Goal: Consume media (video, audio): Consume media (video, audio)

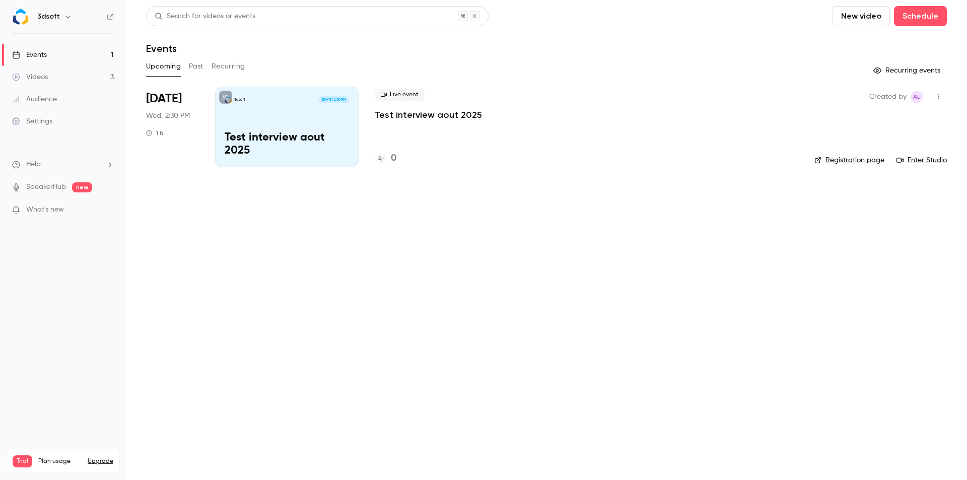
click at [918, 161] on link "Enter Studio" at bounding box center [921, 160] width 50 height 10
click at [45, 77] on div "Videos" at bounding box center [30, 77] width 36 height 10
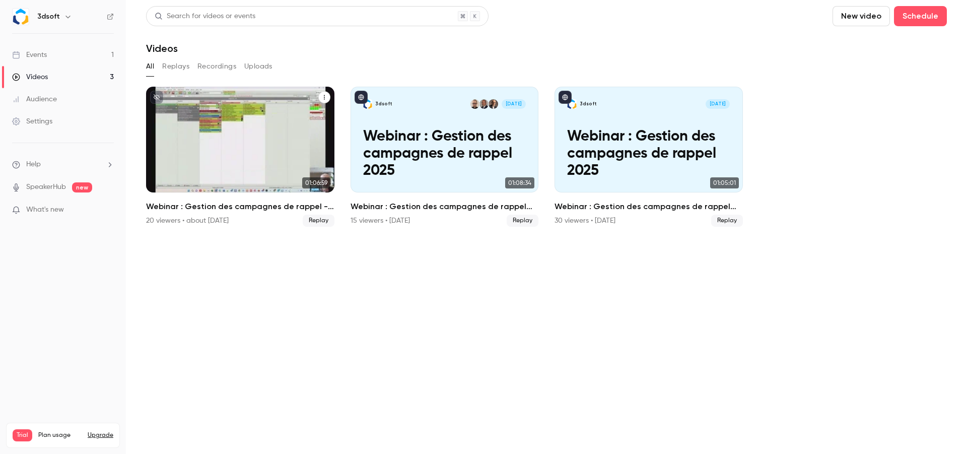
click at [249, 156] on p "Webinar : Gestion des campagnes de rappel - airbag Takata" at bounding box center [240, 153] width 163 height 51
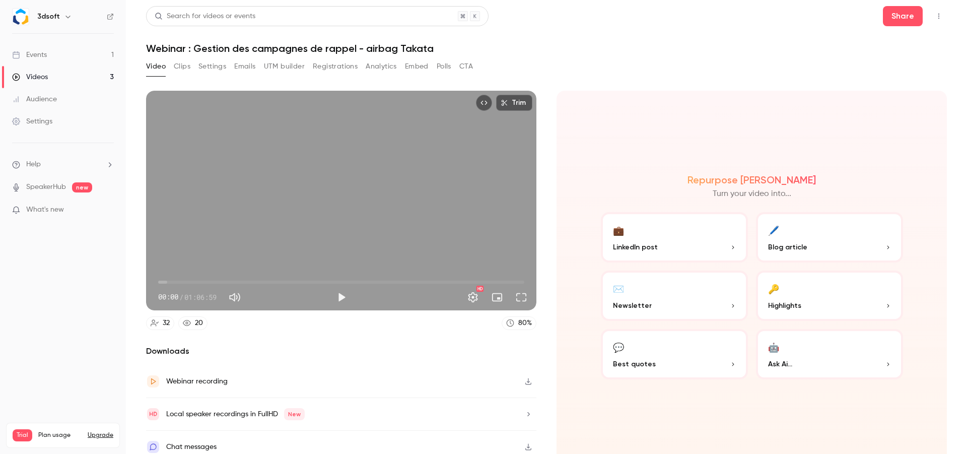
click at [46, 76] on div "Videos" at bounding box center [30, 77] width 36 height 10
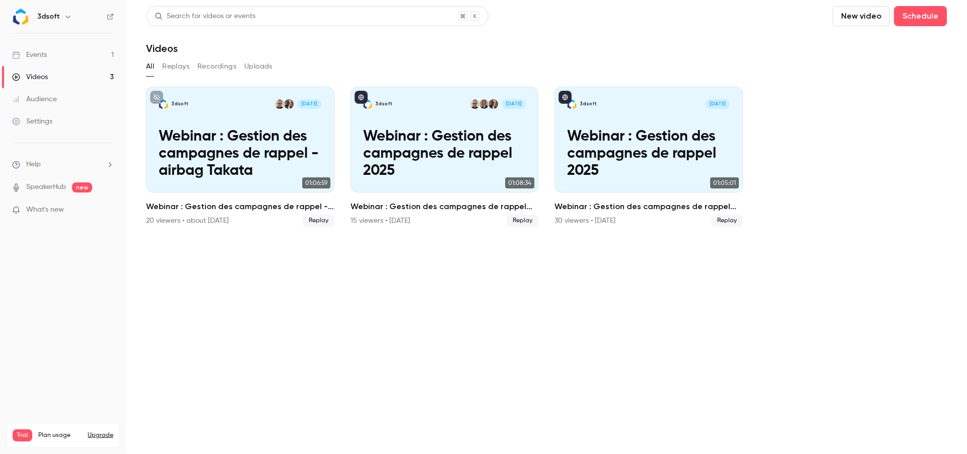
click at [178, 68] on button "Replays" at bounding box center [175, 66] width 27 height 16
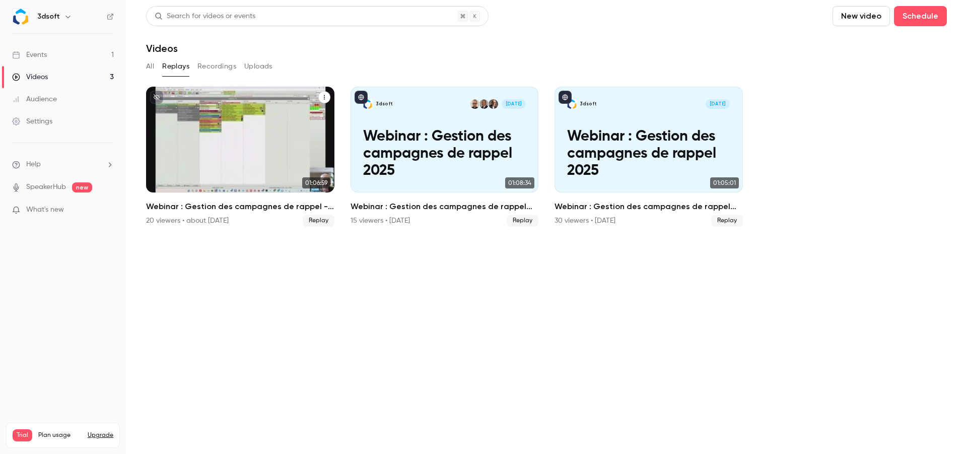
click at [235, 148] on p "Webinar : Gestion des campagnes de rappel - airbag Takata" at bounding box center [240, 153] width 163 height 51
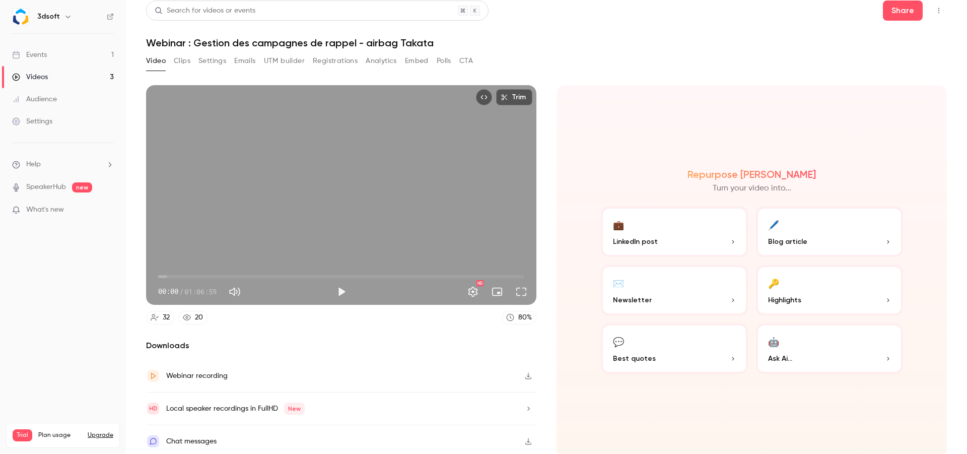
scroll to position [7, 0]
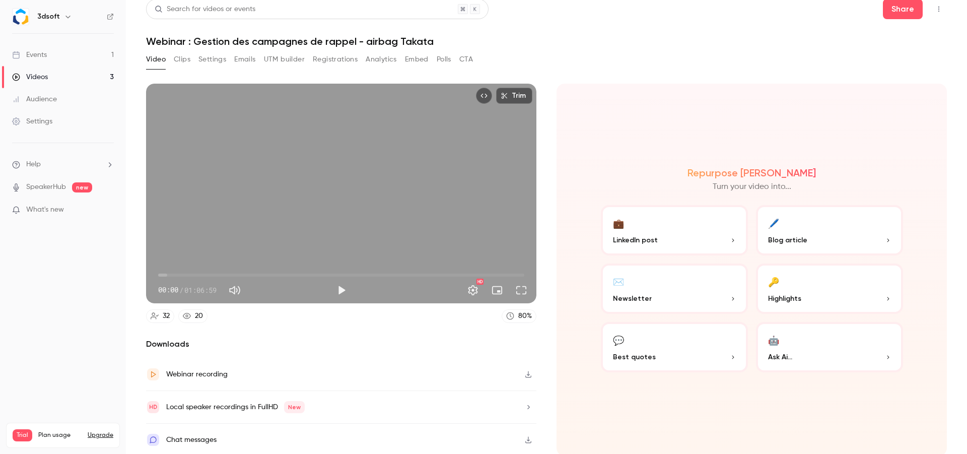
click at [730, 237] on icon "button" at bounding box center [733, 240] width 6 height 6
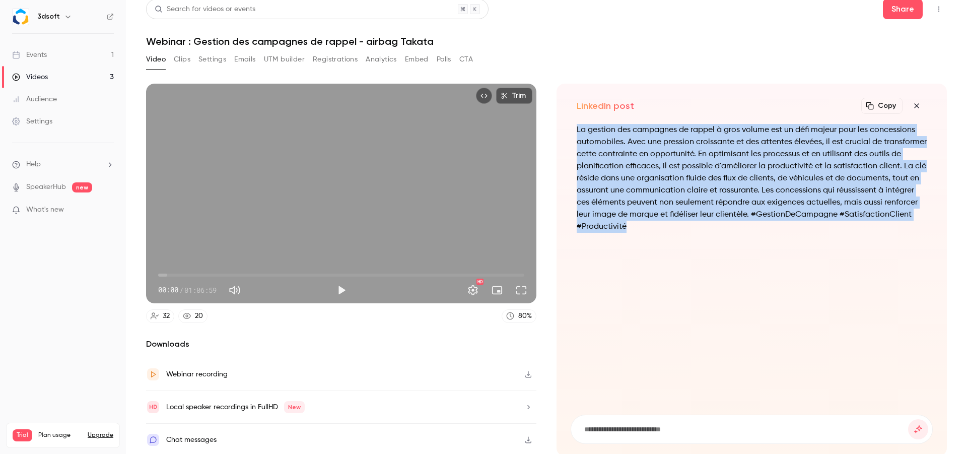
drag, startPoint x: 573, startPoint y: 128, endPoint x: 724, endPoint y: 232, distance: 183.7
click at [724, 232] on p "La gestion des campagnes de rappel à gros volume est un défi majeur pour les co…" at bounding box center [752, 178] width 350 height 109
click at [187, 62] on button "Clips" at bounding box center [182, 59] width 17 height 16
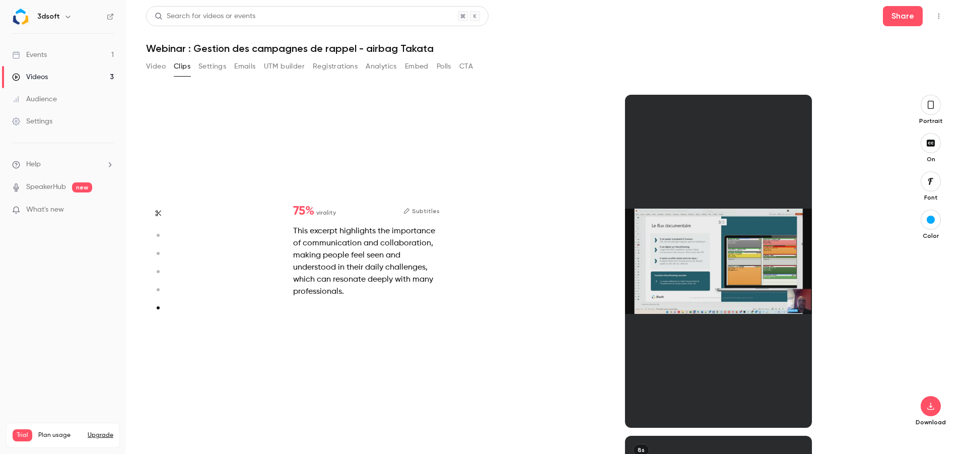
scroll to position [1689, 0]
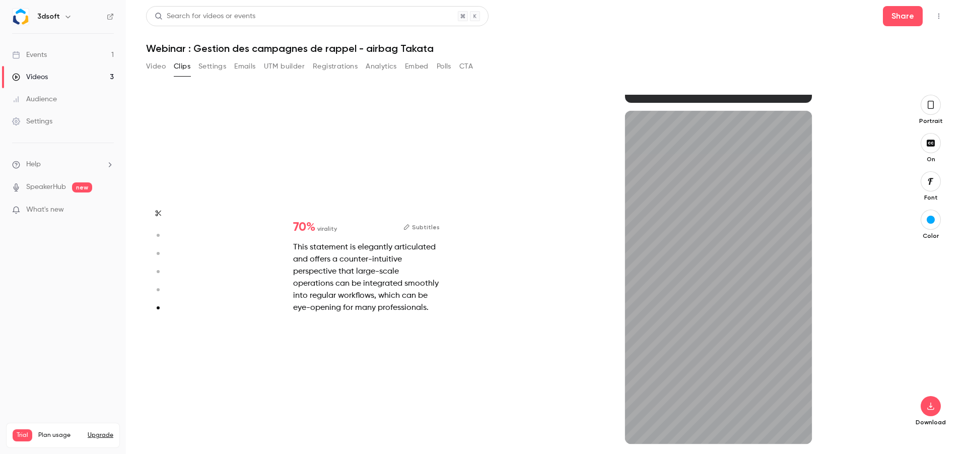
click at [932, 111] on button "button" at bounding box center [931, 105] width 20 height 20
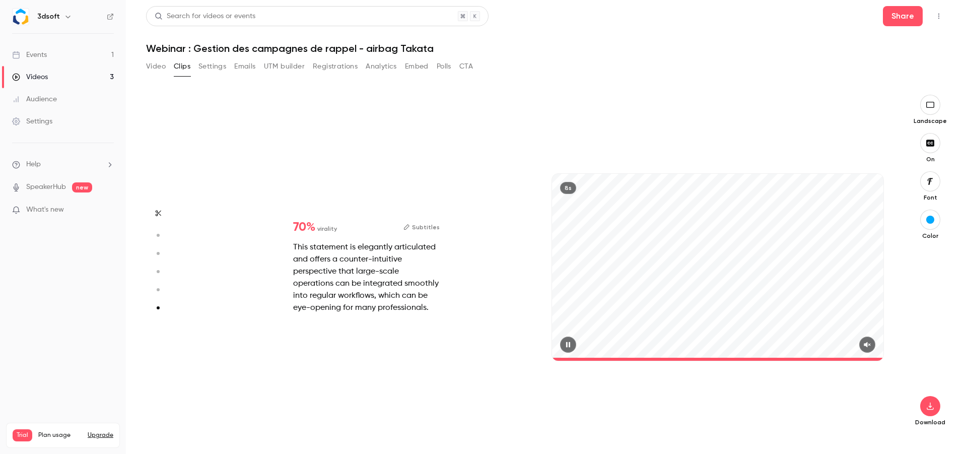
type input "*"
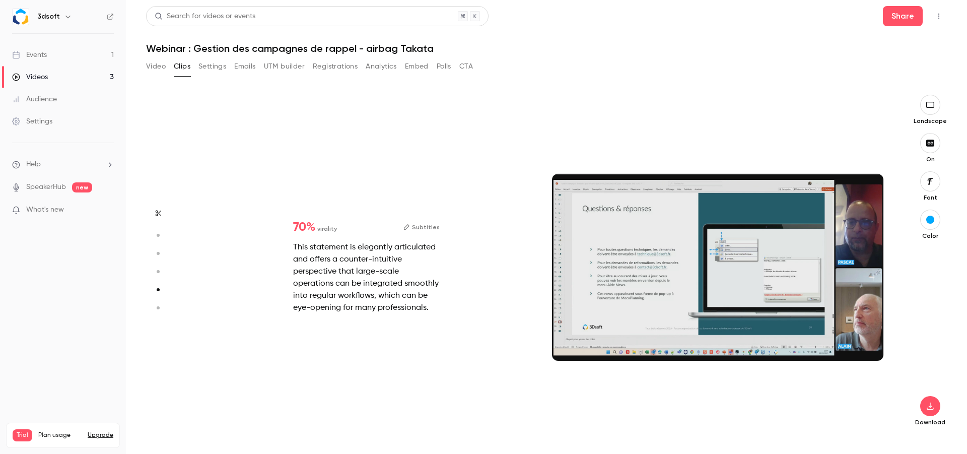
scroll to position [1364, 0]
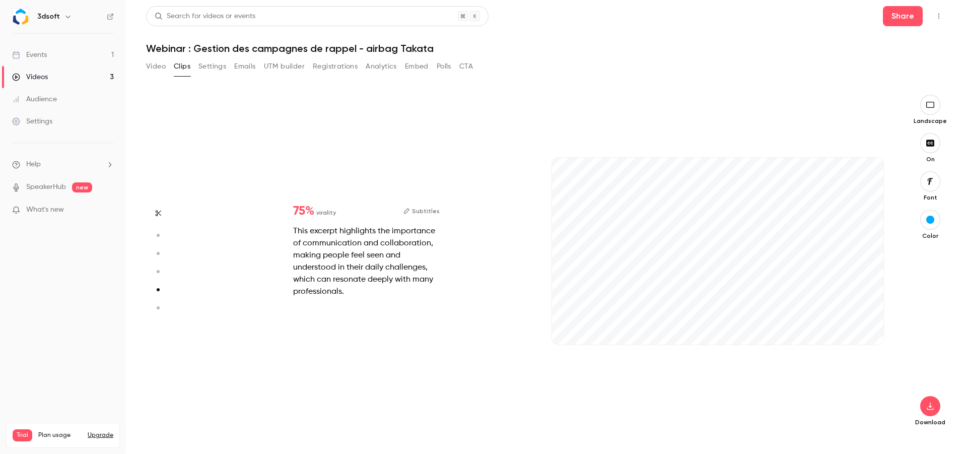
type input "*"
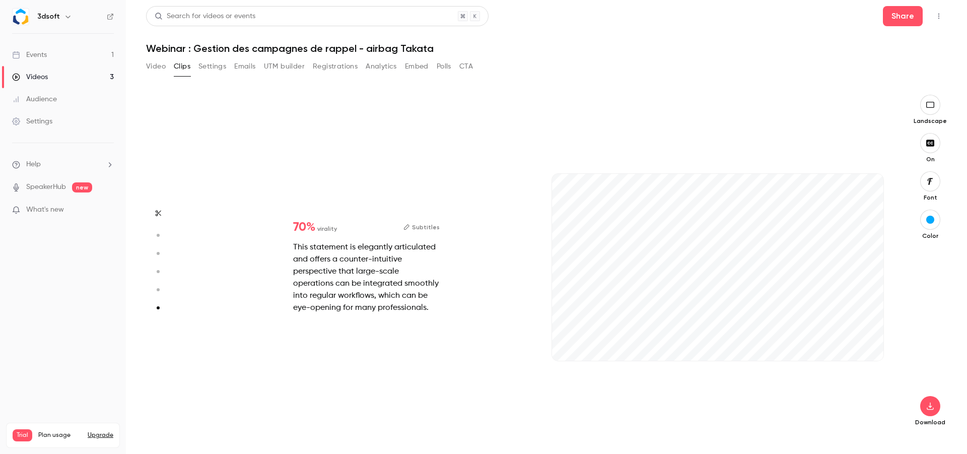
click at [431, 227] on button "Subtitles" at bounding box center [421, 227] width 36 height 12
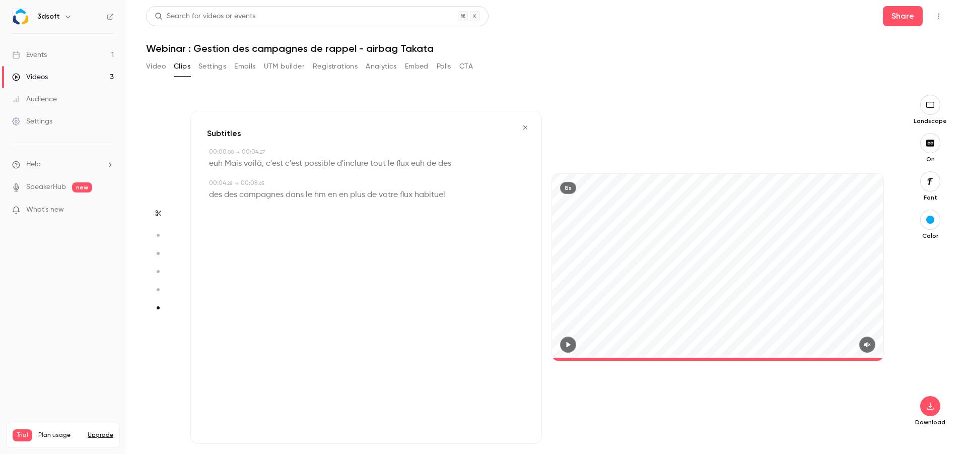
click at [221, 195] on span "des" at bounding box center [215, 195] width 13 height 14
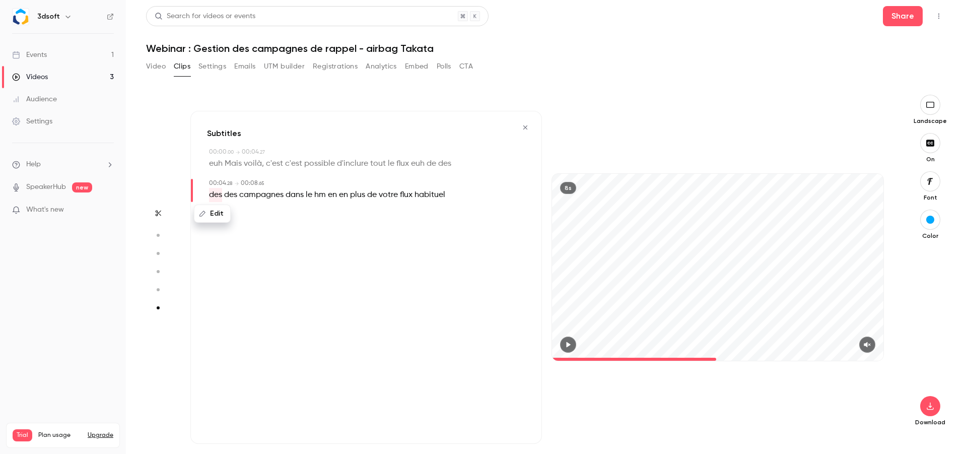
click at [252, 196] on span "campagnes" at bounding box center [261, 195] width 44 height 14
click at [585, 132] on div "8s" at bounding box center [718, 277] width 352 height 333
click at [159, 214] on icon "button" at bounding box center [159, 213] width 6 height 6
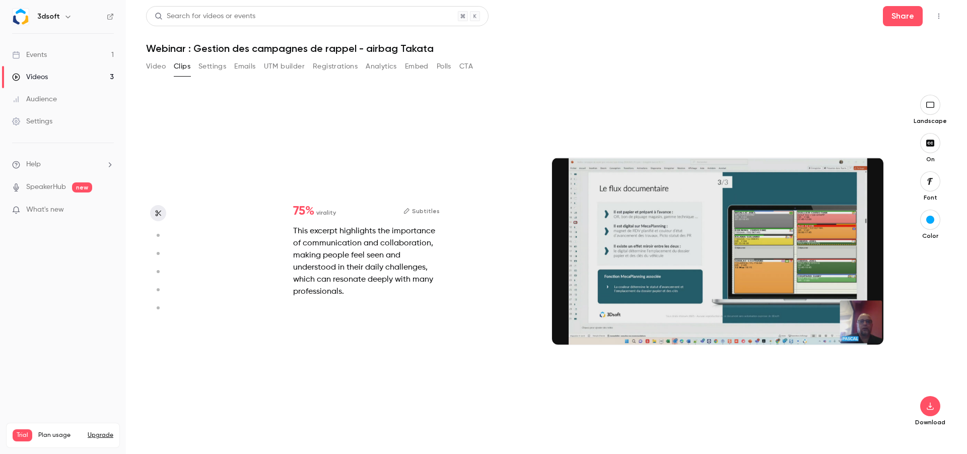
type input "*"
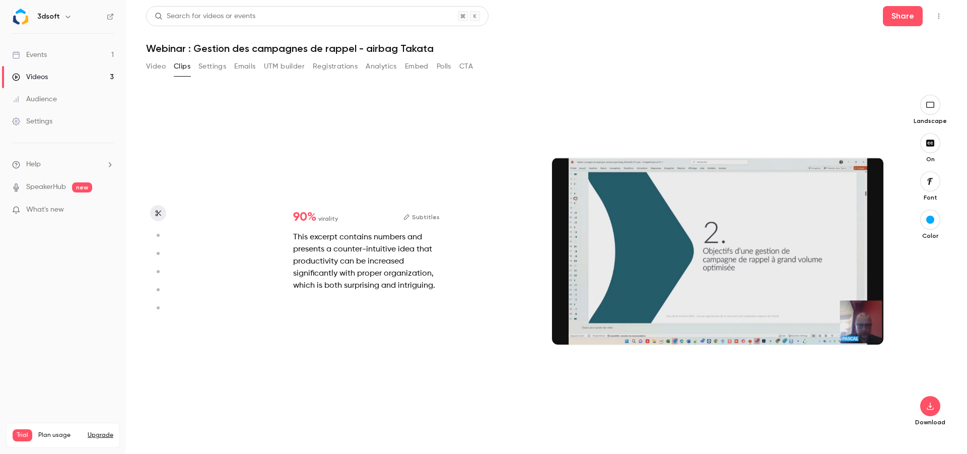
scroll to position [0, 0]
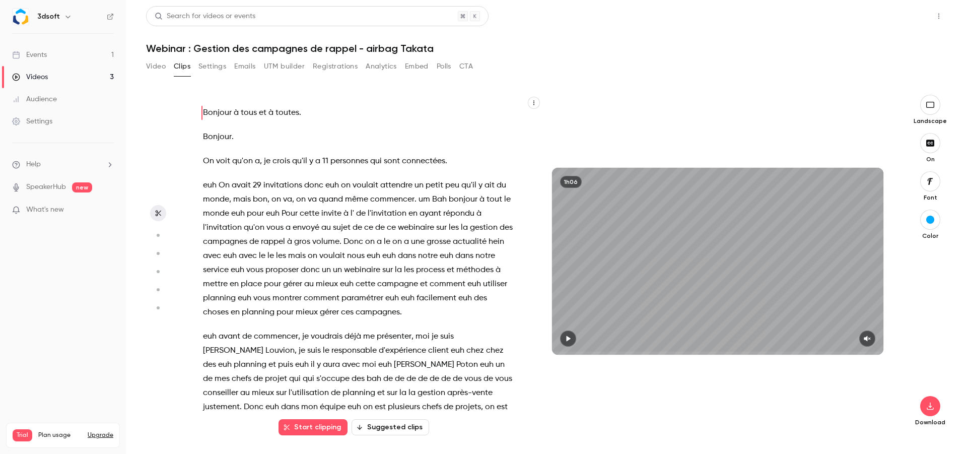
click at [906, 19] on button "Share" at bounding box center [903, 16] width 40 height 20
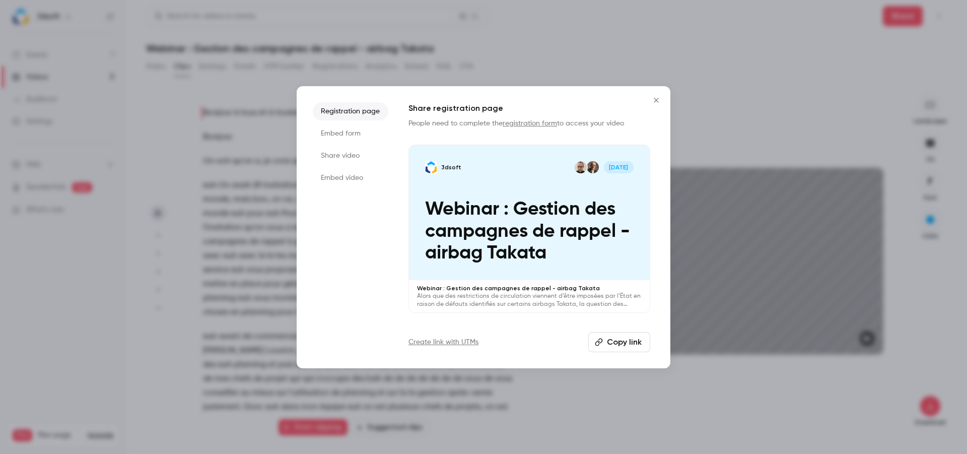
click at [657, 102] on icon "Close" at bounding box center [656, 100] width 12 height 8
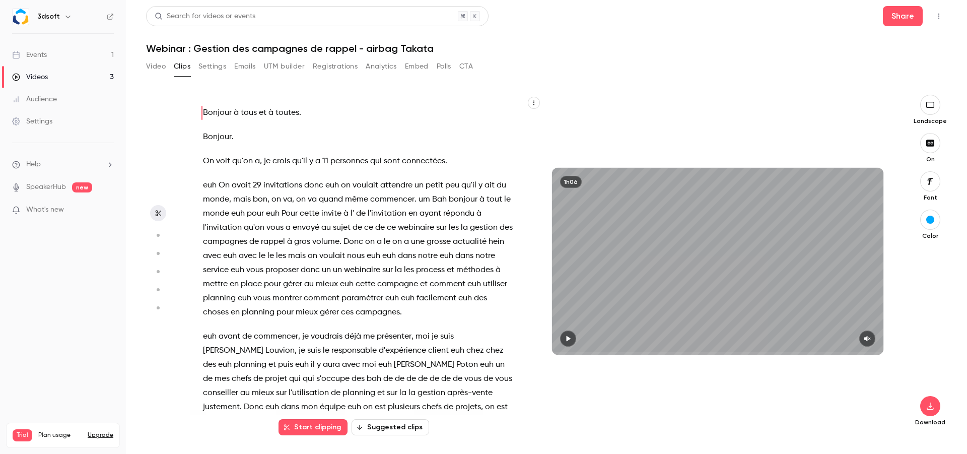
click at [936, 220] on button "button" at bounding box center [930, 220] width 20 height 20
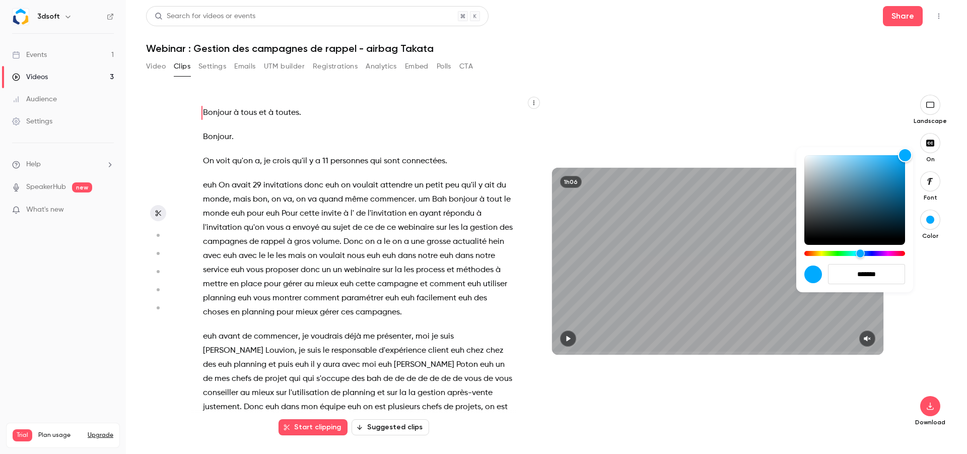
drag, startPoint x: 811, startPoint y: 254, endPoint x: 824, endPoint y: 254, distance: 13.1
click at [822, 254] on div "Hue" at bounding box center [854, 253] width 101 height 5
click at [824, 254] on div "Hue" at bounding box center [854, 253] width 101 height 5
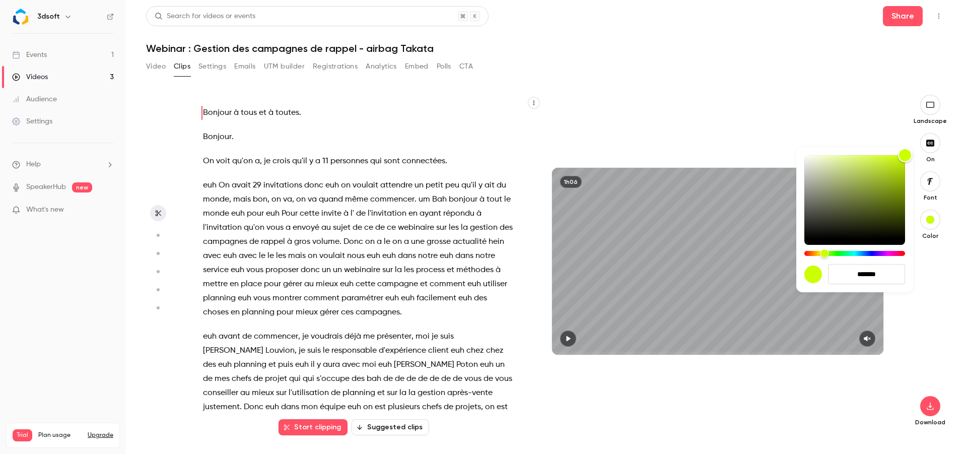
click at [866, 254] on div "Hue" at bounding box center [854, 253] width 101 height 5
click at [811, 239] on div at bounding box center [854, 200] width 101 height 90
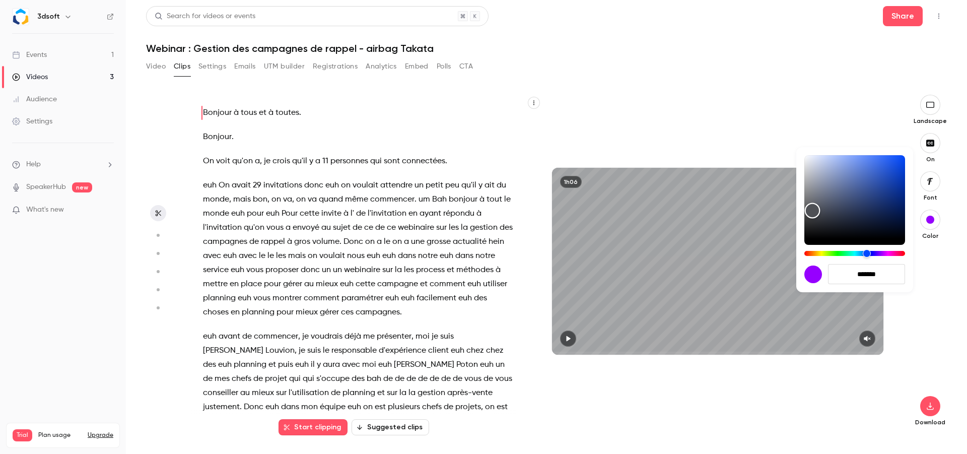
click at [809, 219] on div "Color" at bounding box center [813, 211] width 16 height 16
type input "*******"
click at [931, 147] on div at bounding box center [483, 227] width 967 height 454
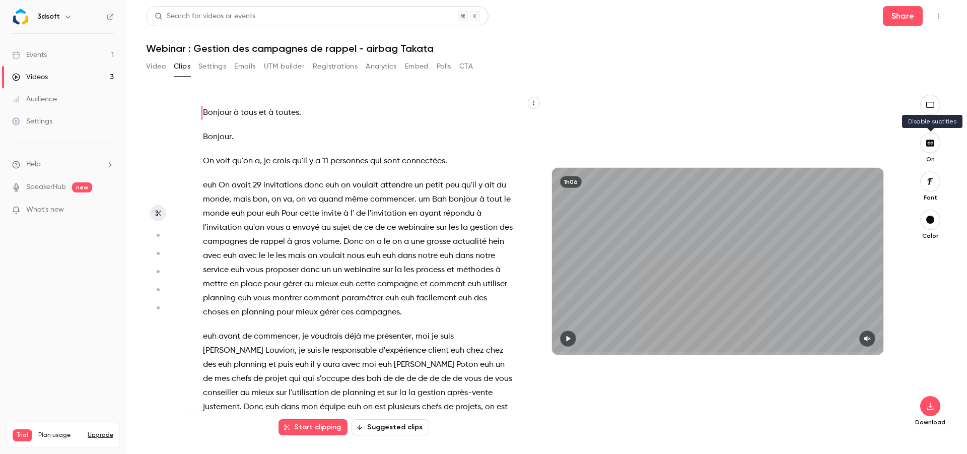
click at [929, 144] on icon "button" at bounding box center [930, 143] width 8 height 7
click at [932, 144] on icon "button" at bounding box center [931, 143] width 3 height 3
click at [930, 184] on icon "button" at bounding box center [930, 181] width 11 height 8
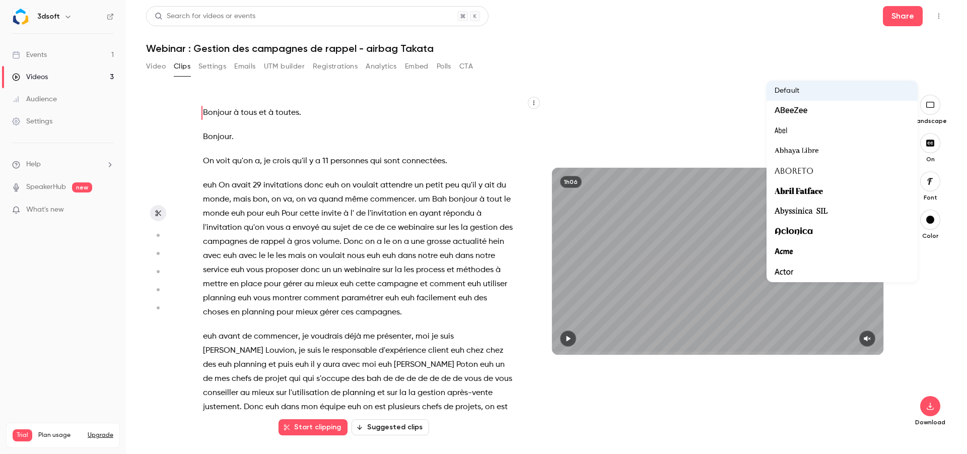
click at [936, 291] on div at bounding box center [483, 227] width 967 height 454
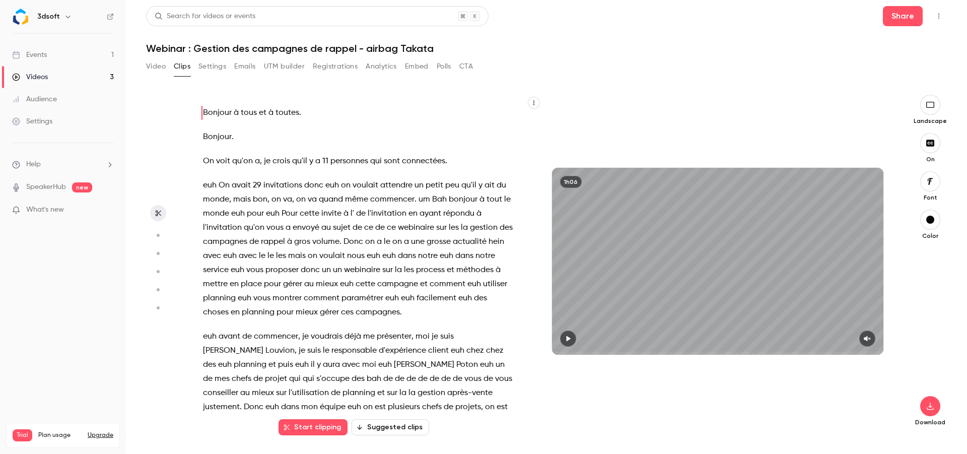
click at [152, 65] on button "Video" at bounding box center [156, 66] width 20 height 16
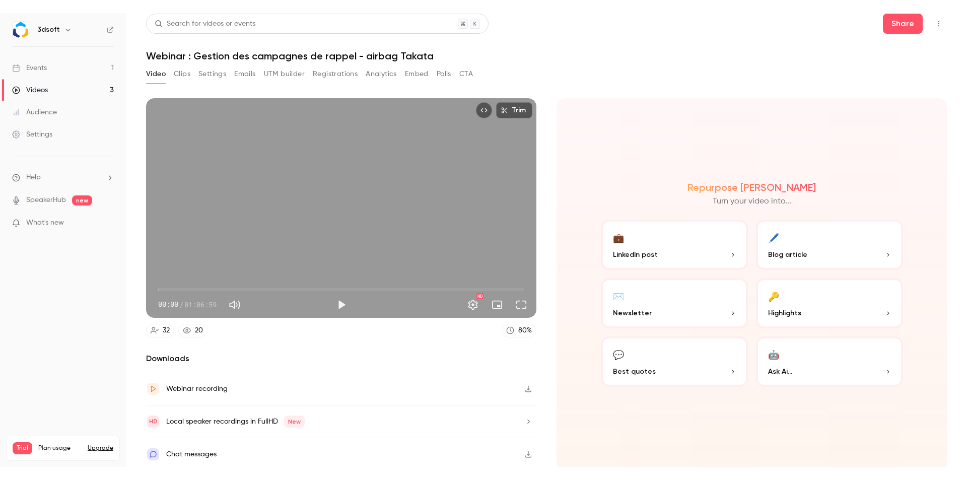
scroll to position [7, 0]
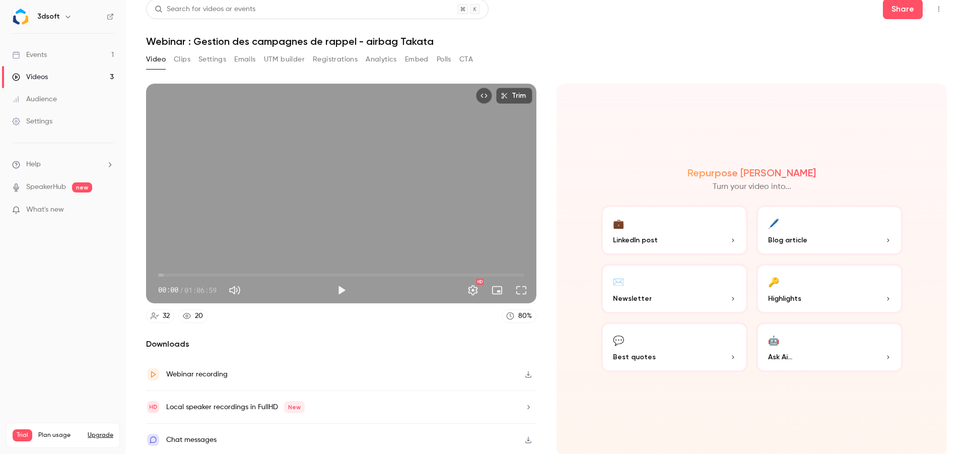
click at [525, 373] on icon "button" at bounding box center [528, 374] width 6 height 7
click at [587, 67] on div "Video Clips Settings Emails UTM builder Registrations Analytics Embed Polls CTA" at bounding box center [546, 61] width 801 height 20
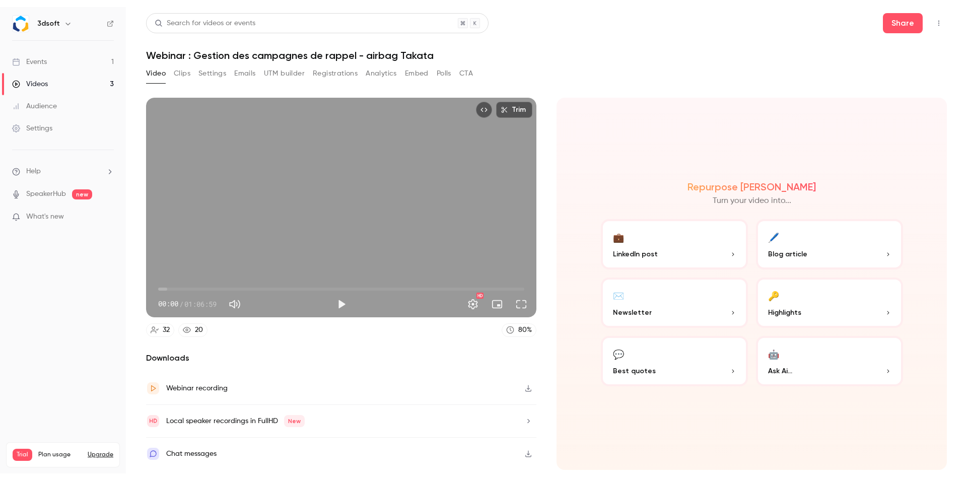
scroll to position [0, 0]
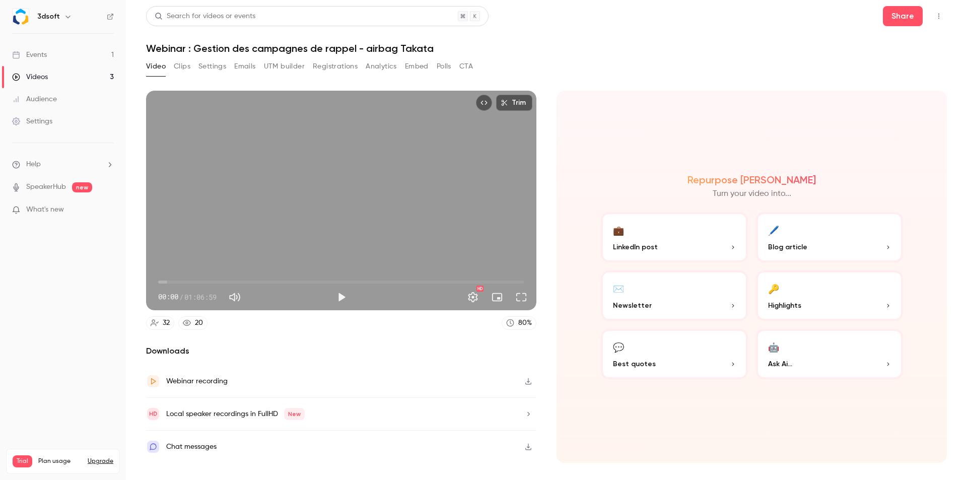
click at [182, 68] on button "Clips" at bounding box center [182, 66] width 17 height 16
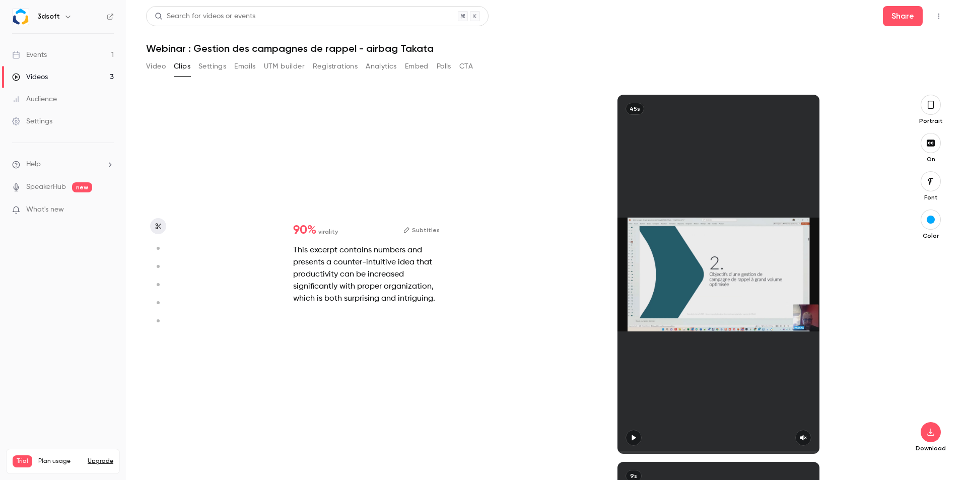
scroll to position [734, 0]
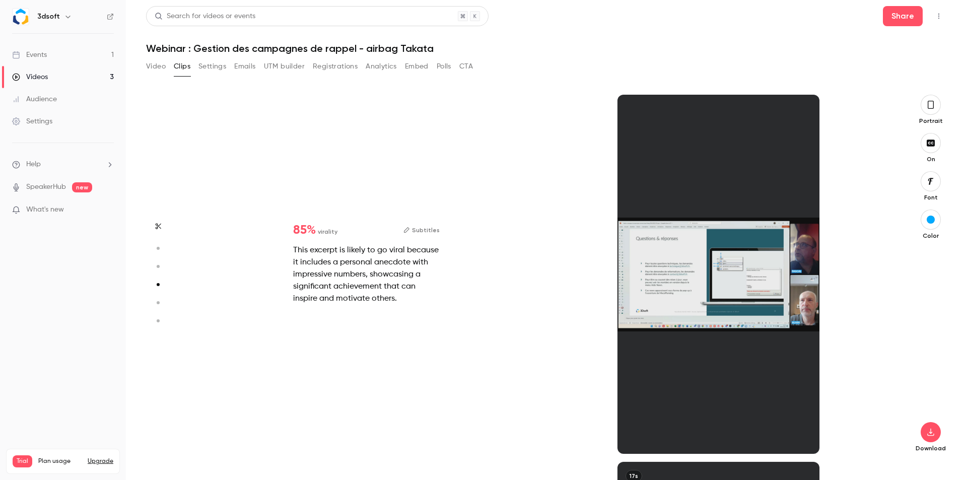
type input "*"
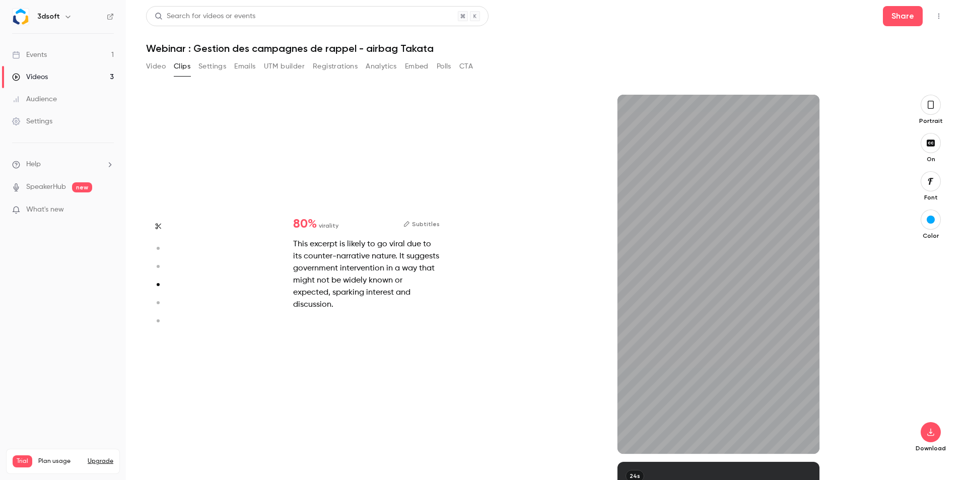
type input "*"
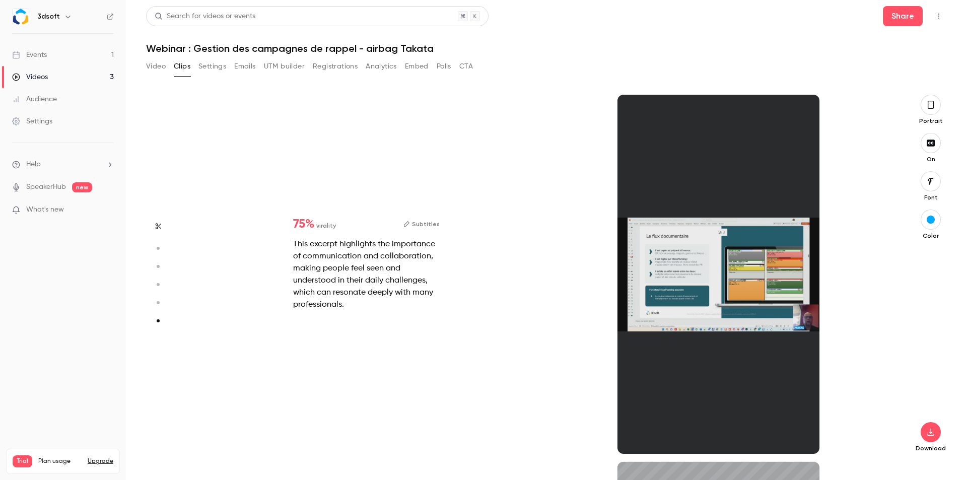
type input "*"
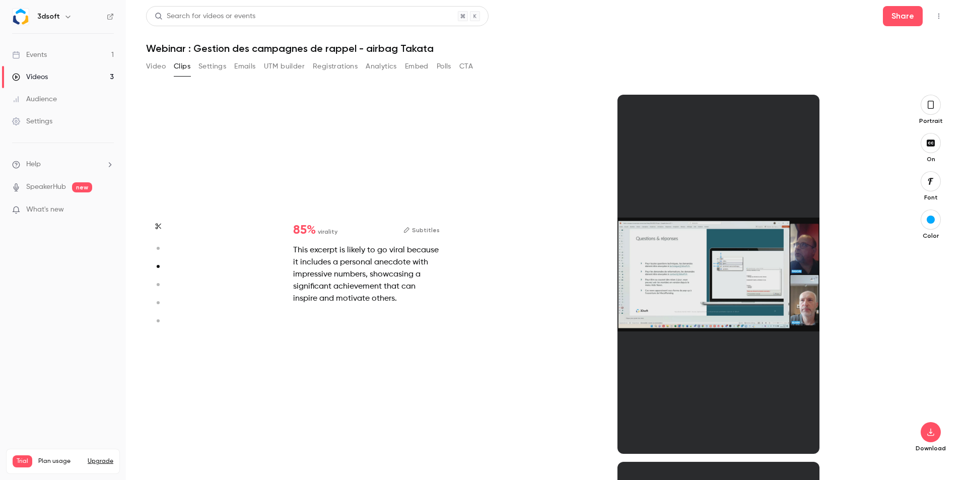
scroll to position [734, 0]
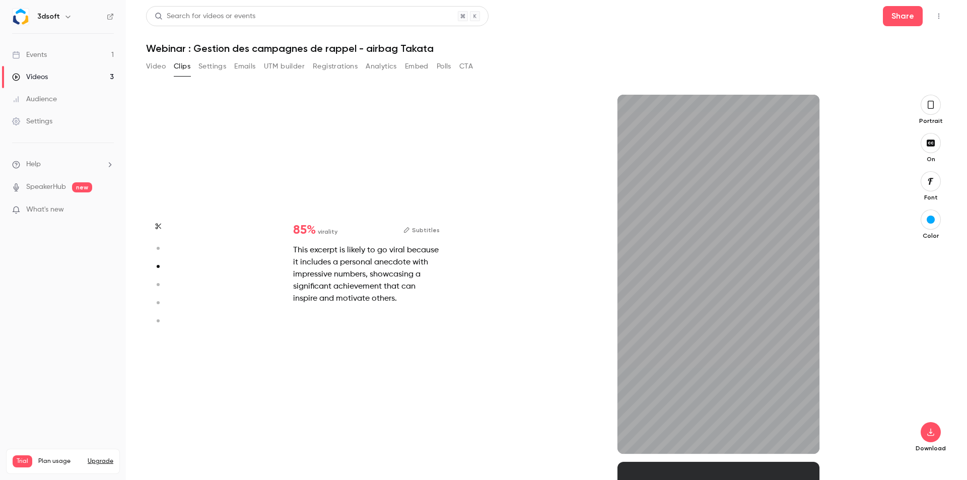
type input "***"
click at [214, 70] on button "Settings" at bounding box center [212, 66] width 28 height 16
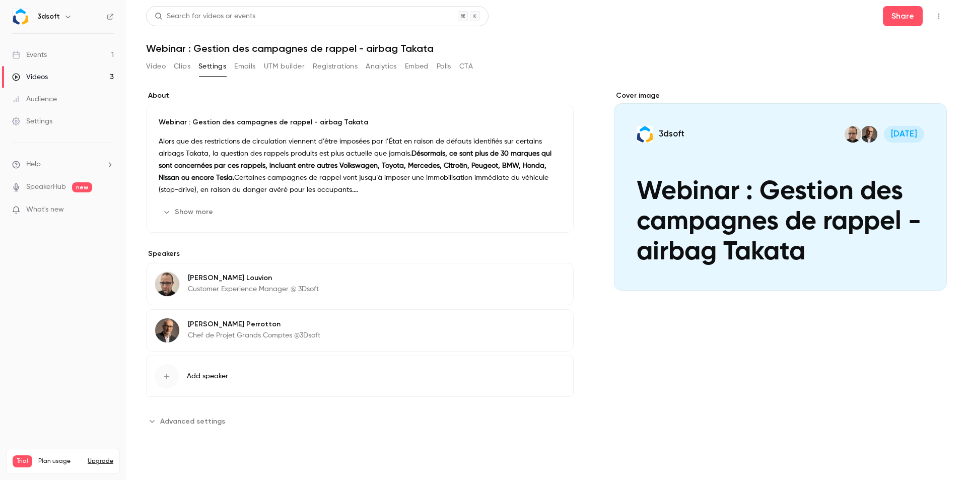
click at [242, 70] on button "Emails" at bounding box center [244, 66] width 21 height 16
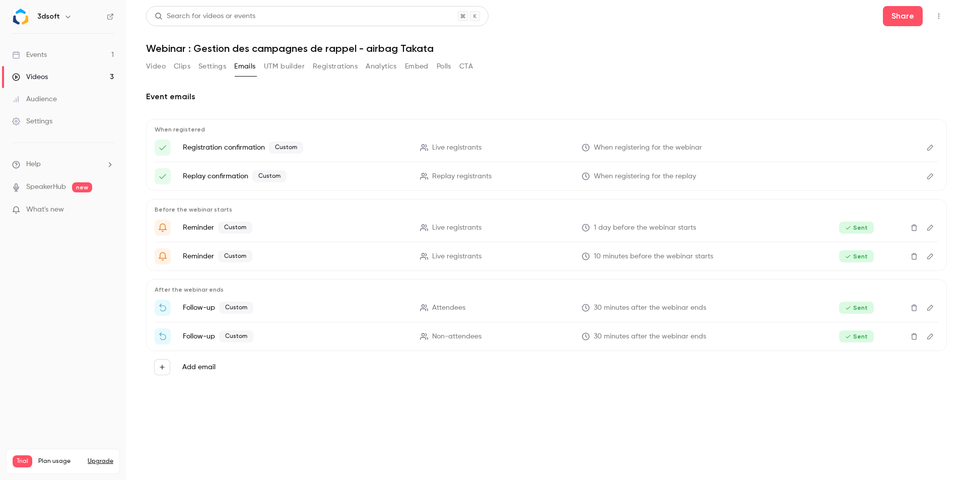
click at [182, 68] on button "Clips" at bounding box center [182, 66] width 17 height 16
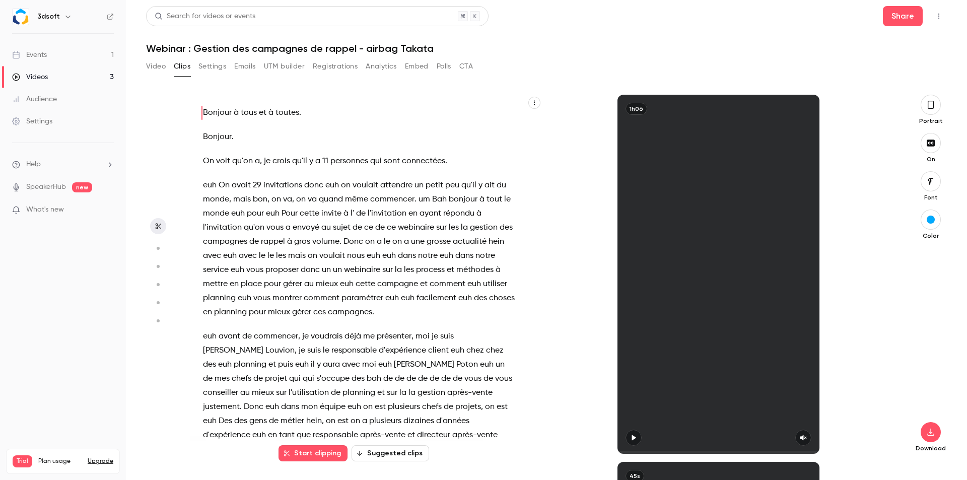
click at [65, 19] on icon "button" at bounding box center [68, 17] width 8 height 8
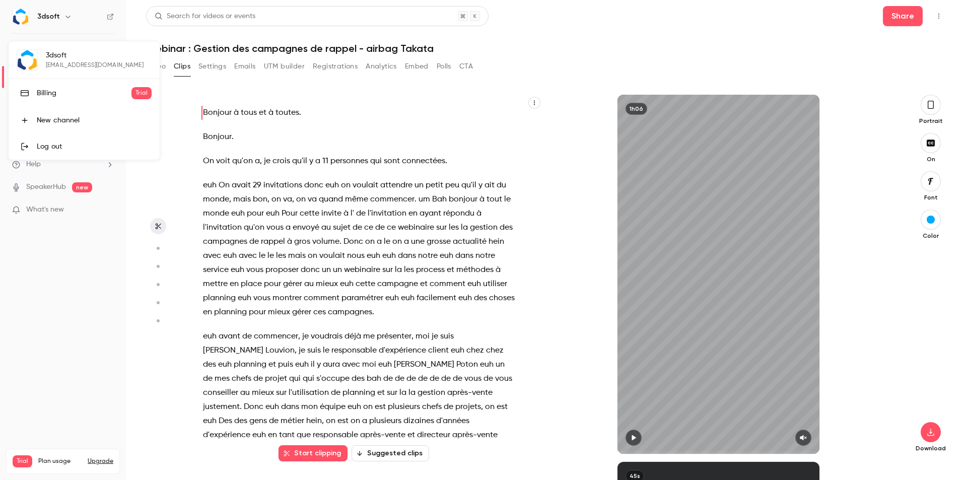
click at [55, 147] on div "Log out" at bounding box center [94, 147] width 115 height 10
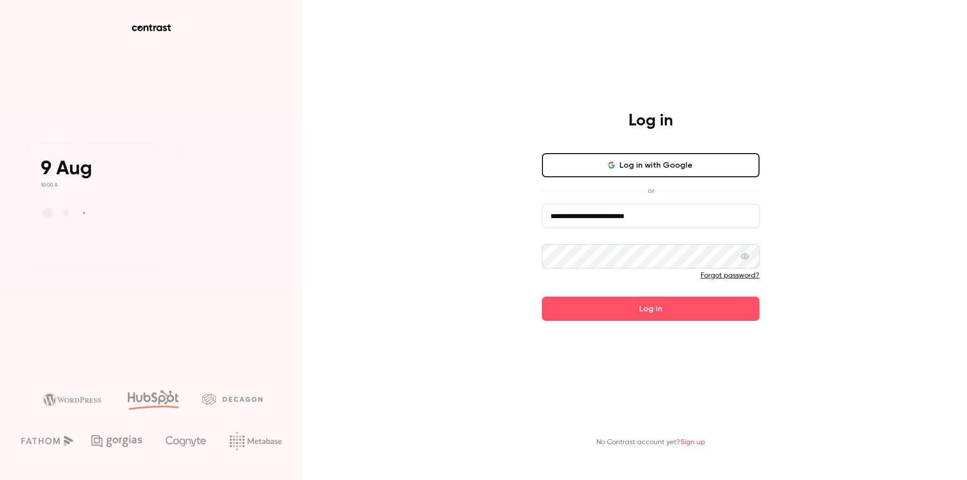
click at [607, 220] on input "**********" at bounding box center [651, 216] width 218 height 24
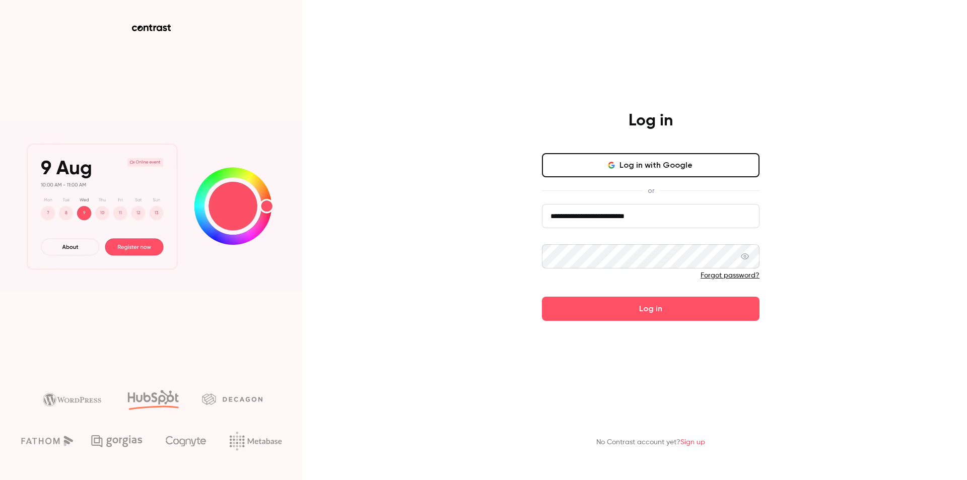
type input "**********"
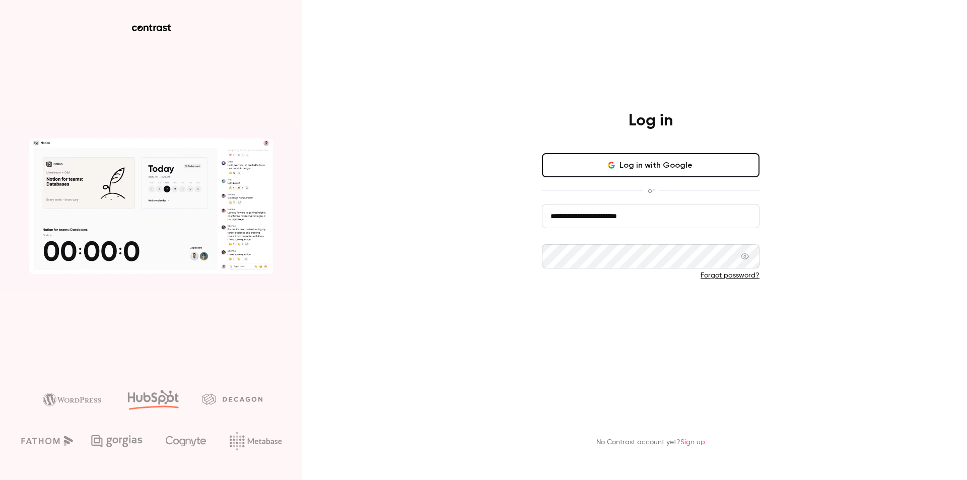
click at [607, 313] on button "Log in" at bounding box center [651, 309] width 218 height 24
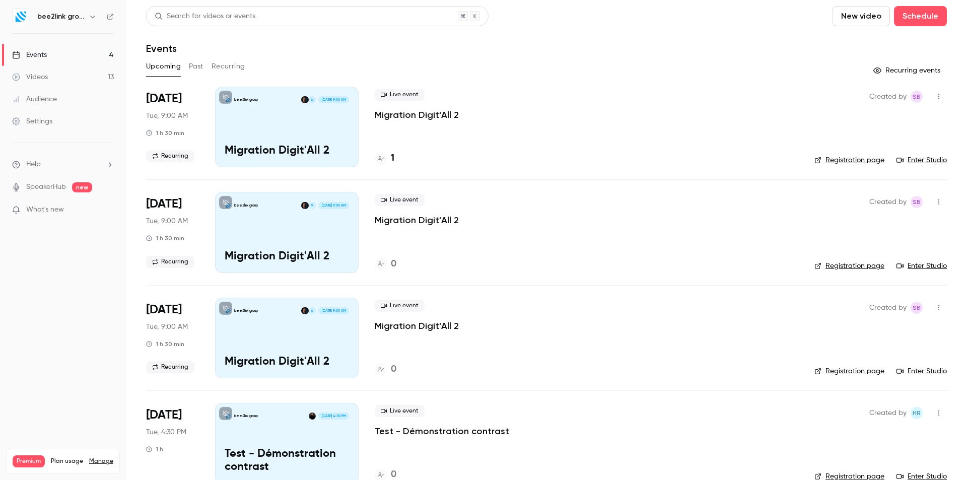
scroll to position [22, 0]
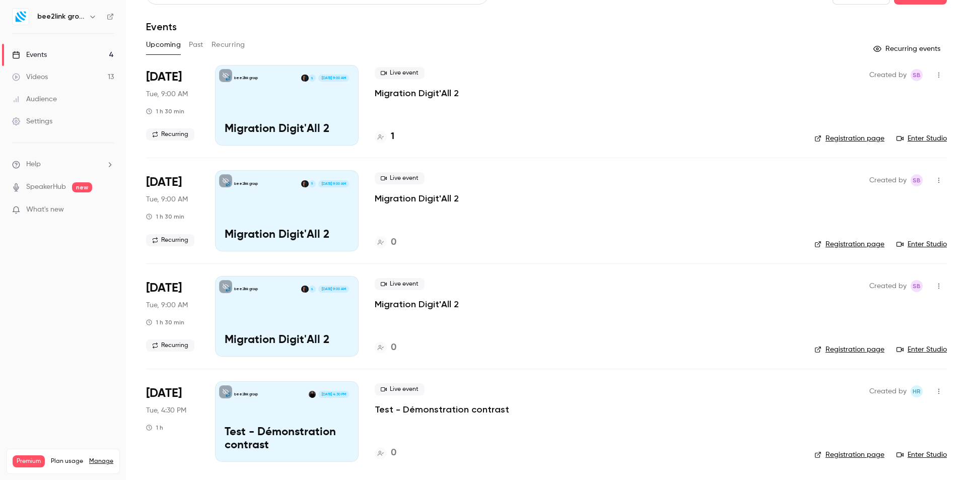
click at [79, 82] on link "Videos 13" at bounding box center [63, 77] width 126 height 22
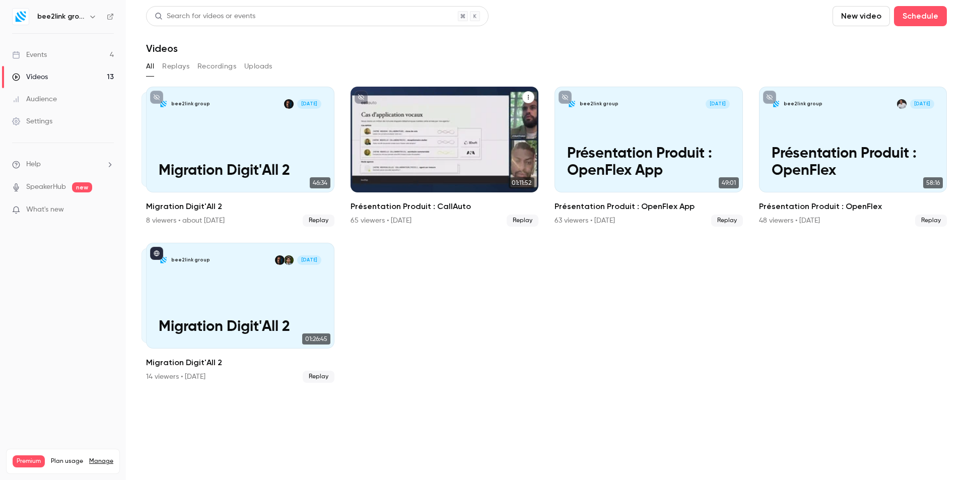
click at [458, 142] on div "bee2link group [DATE] Présentation Produit : CallAuto" at bounding box center [445, 140] width 188 height 106
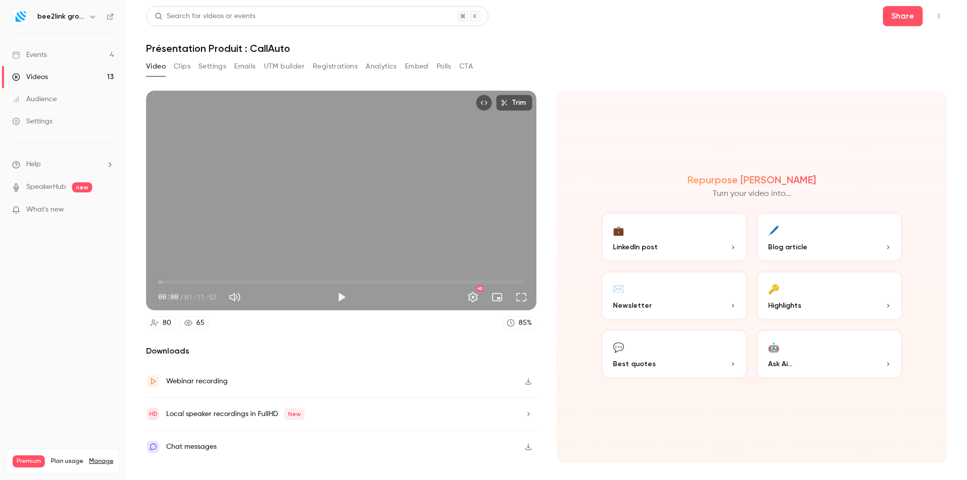
click at [183, 68] on button "Clips" at bounding box center [182, 66] width 17 height 16
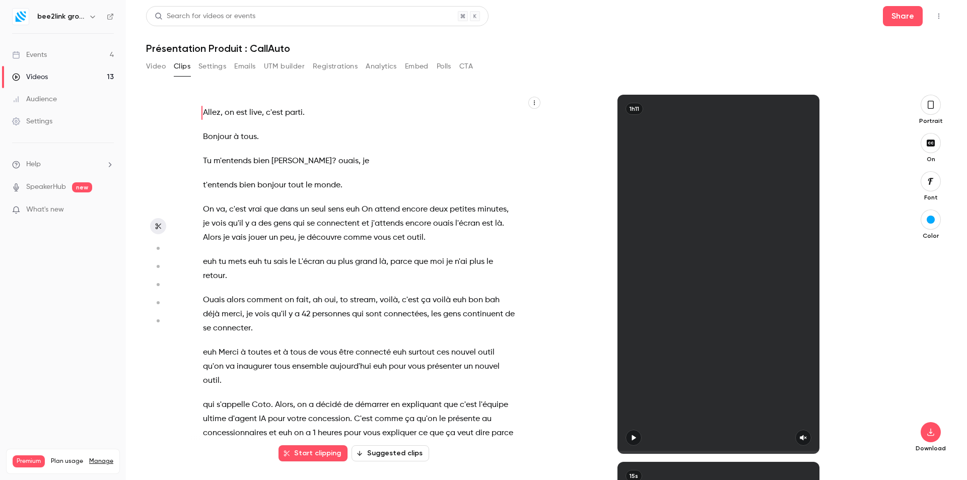
click at [932, 105] on icon "button" at bounding box center [931, 104] width 8 height 11
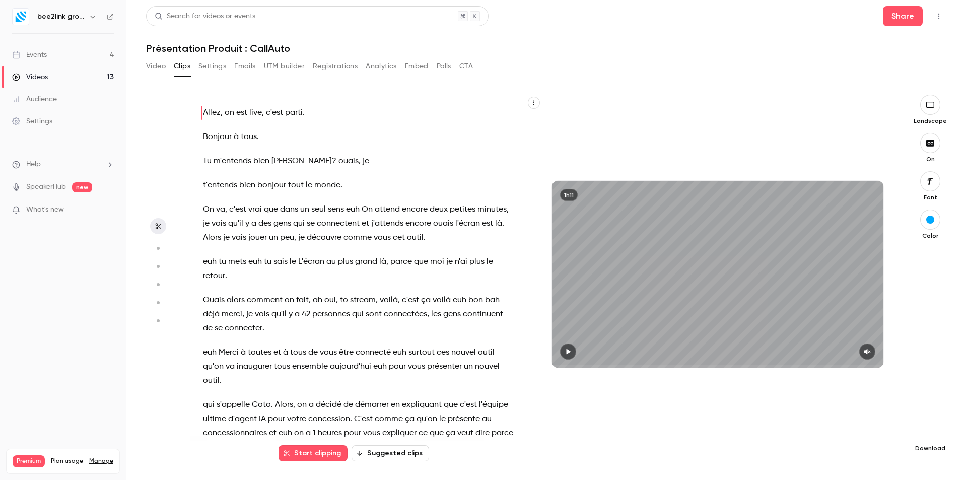
click at [926, 440] on button "button" at bounding box center [930, 432] width 20 height 20
click at [874, 417] on span "Full HD" at bounding box center [854, 412] width 115 height 11
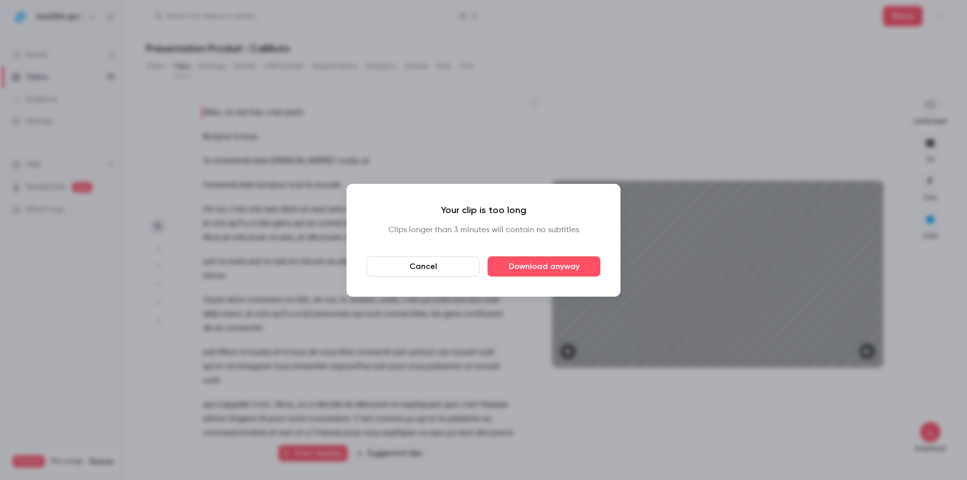
click at [446, 267] on button "Cancel" at bounding box center [423, 266] width 113 height 20
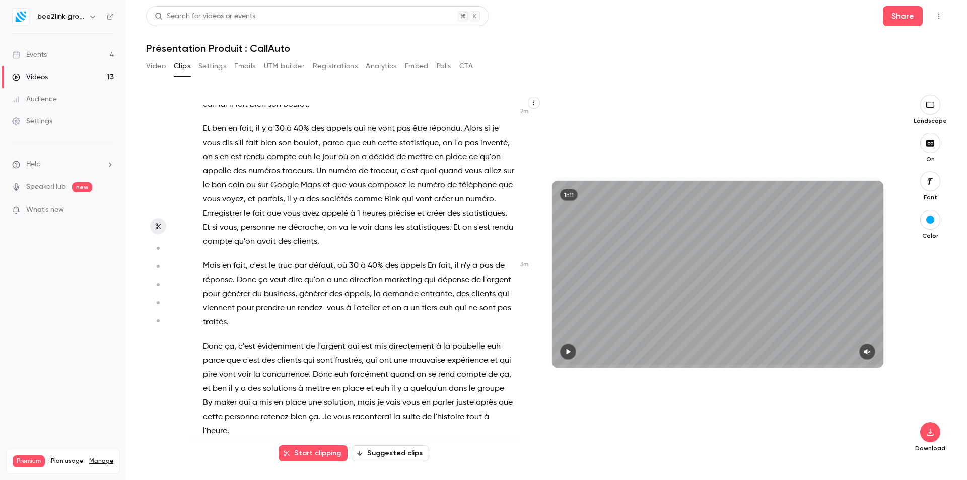
scroll to position [907, 0]
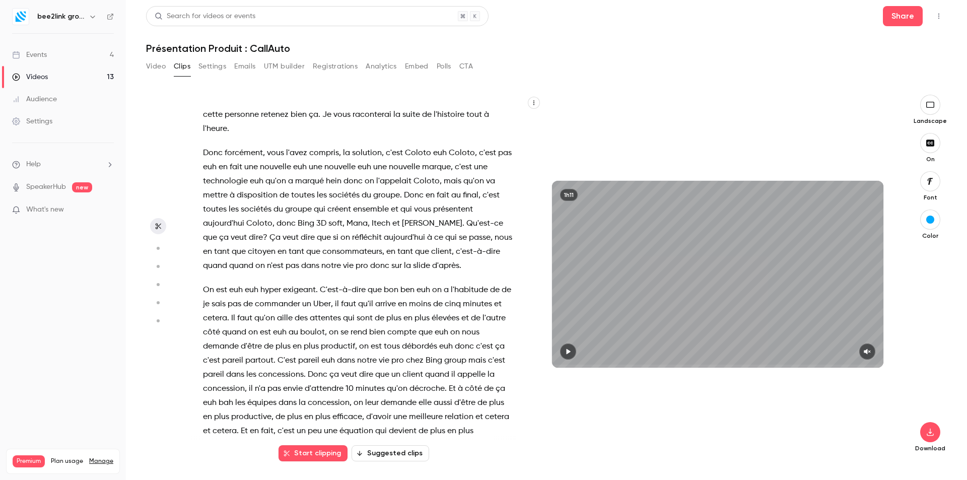
click at [568, 353] on icon "button" at bounding box center [569, 352] width 4 height 6
click at [867, 349] on icon "button" at bounding box center [867, 351] width 8 height 7
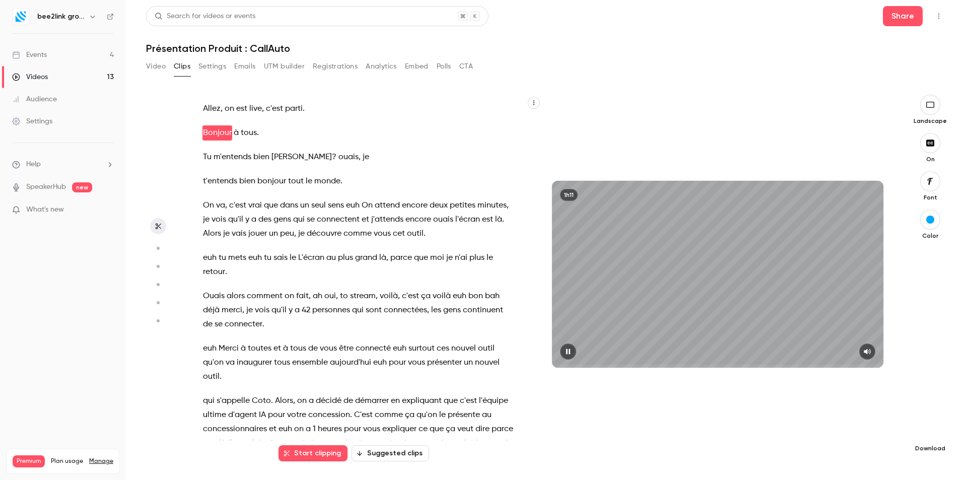
scroll to position [0, 0]
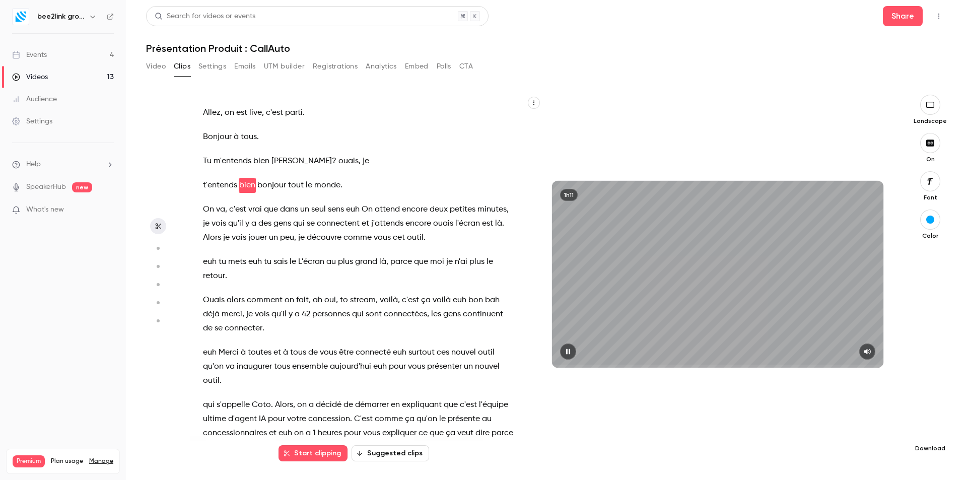
click at [931, 434] on icon "button" at bounding box center [930, 432] width 12 height 8
click at [871, 417] on span "Full HD" at bounding box center [854, 412] width 115 height 11
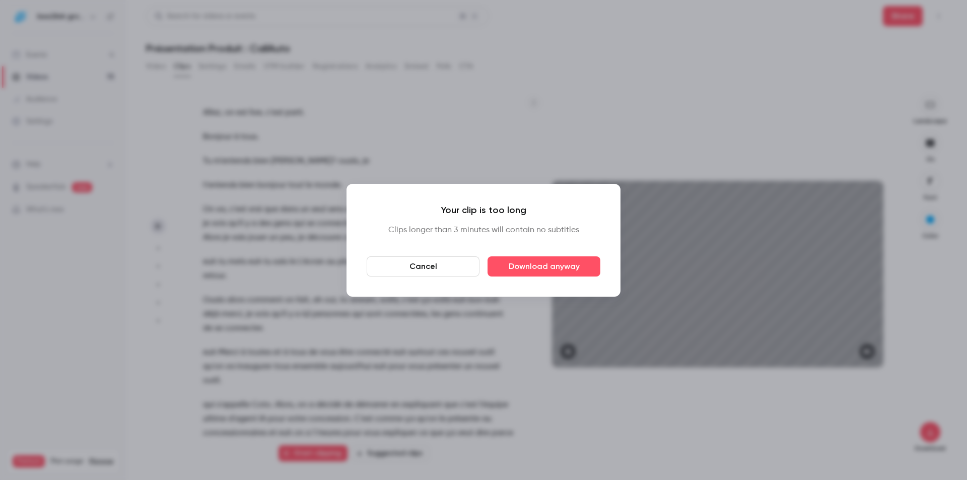
click at [682, 147] on div at bounding box center [483, 240] width 967 height 480
click at [455, 268] on button "Cancel" at bounding box center [423, 266] width 113 height 20
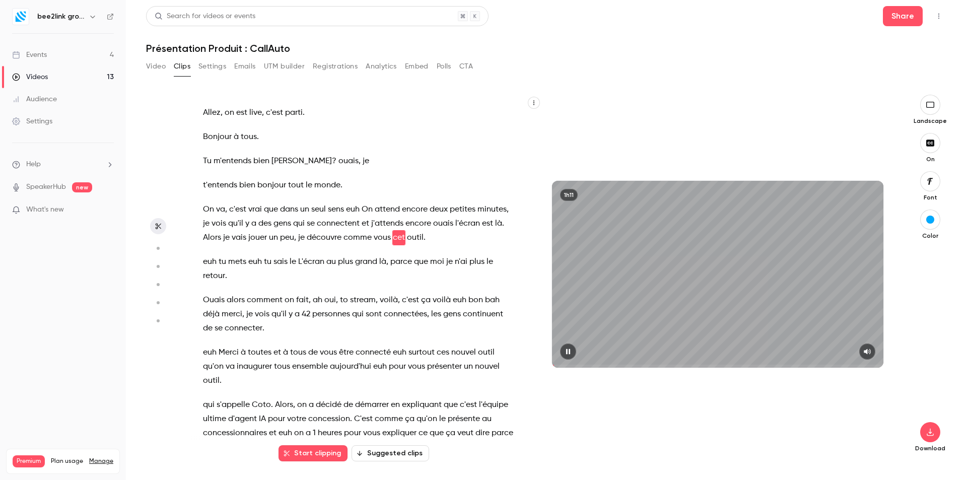
click at [920, 434] on div "Download" at bounding box center [930, 350] width 33 height 204
click at [933, 434] on icon "button" at bounding box center [930, 433] width 7 height 8
click at [869, 459] on span "Balance between quality and CPU time" at bounding box center [854, 460] width 115 height 10
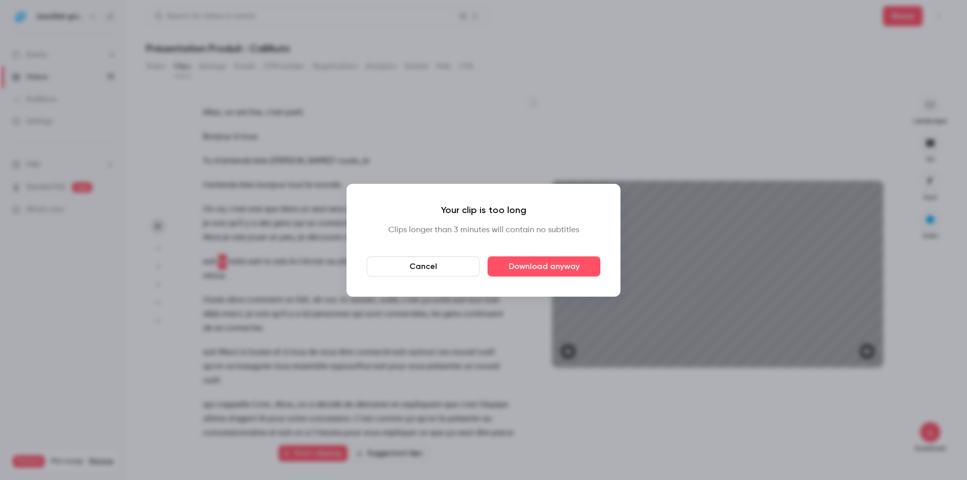
click at [442, 269] on button "Cancel" at bounding box center [423, 266] width 113 height 20
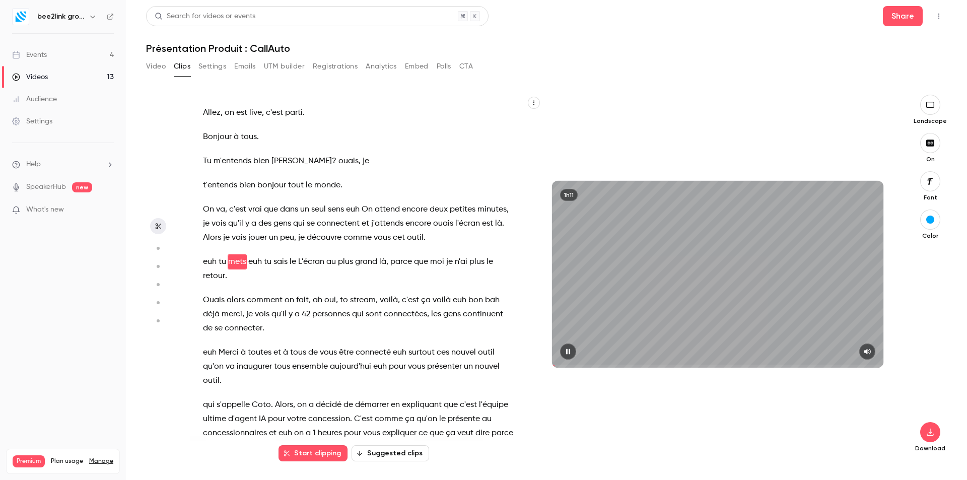
click at [662, 98] on div "1h11" at bounding box center [718, 274] width 352 height 359
type input "****"
click at [159, 71] on button "Video" at bounding box center [156, 66] width 20 height 16
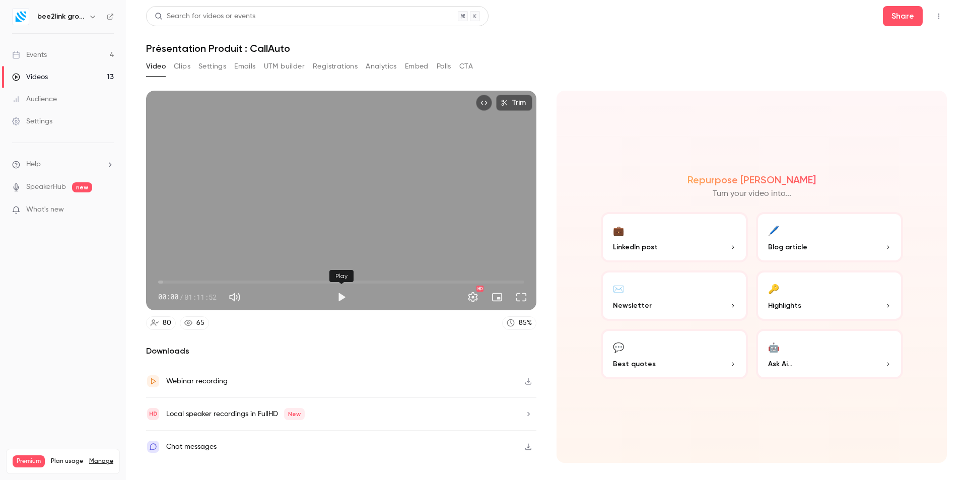
click at [342, 300] on button "Play" at bounding box center [341, 297] width 20 height 20
click at [347, 295] on button "Pause" at bounding box center [341, 297] width 20 height 20
type input "***"
click at [59, 76] on link "Videos 13" at bounding box center [63, 77] width 126 height 22
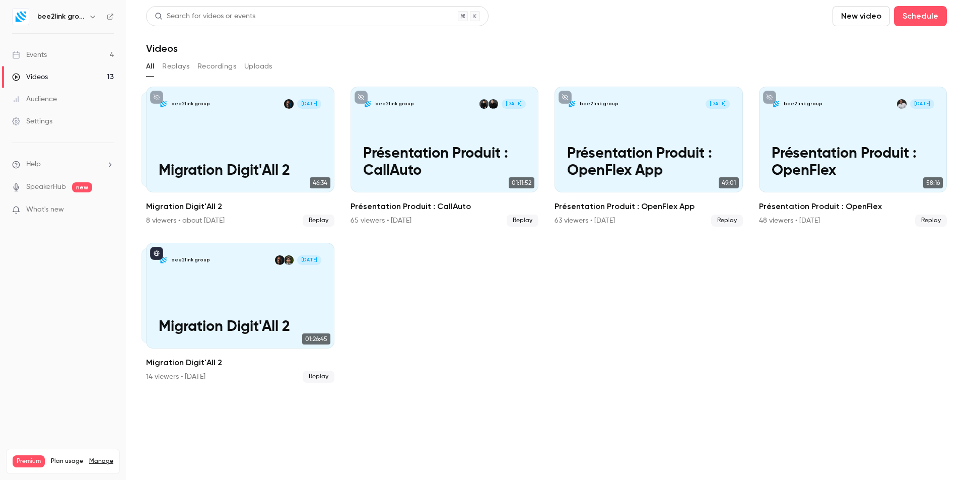
click at [174, 68] on button "Replays" at bounding box center [175, 66] width 27 height 16
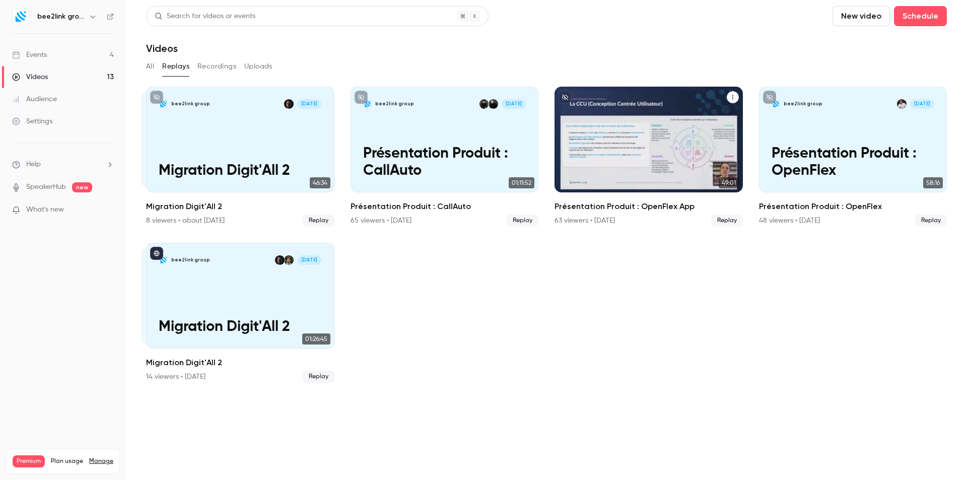
click at [693, 146] on p "Présentation Produit : OpenFlex App" at bounding box center [648, 163] width 163 height 34
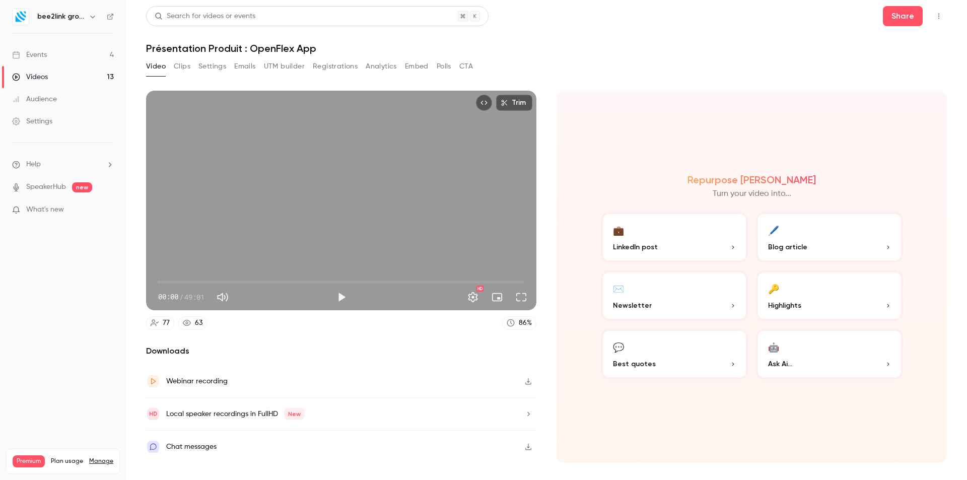
click at [185, 68] on button "Clips" at bounding box center [182, 66] width 17 height 16
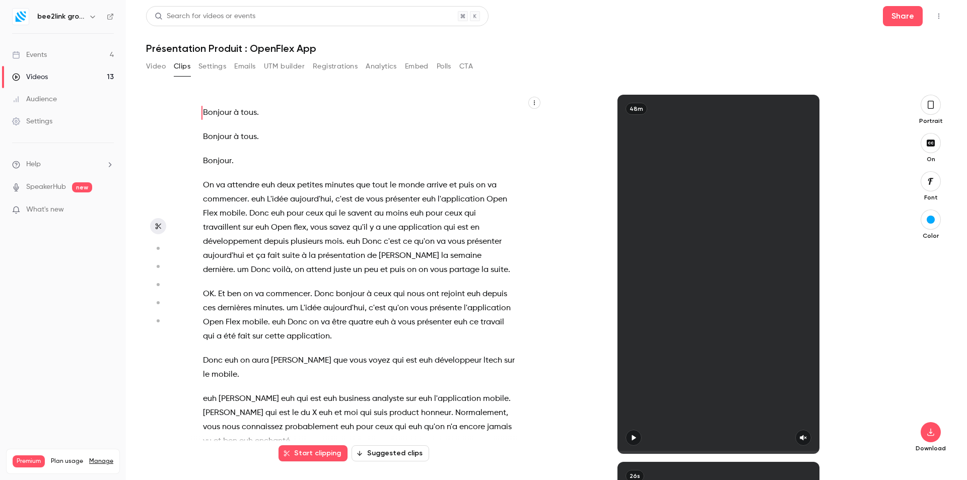
click at [931, 105] on icon "button" at bounding box center [931, 104] width 8 height 11
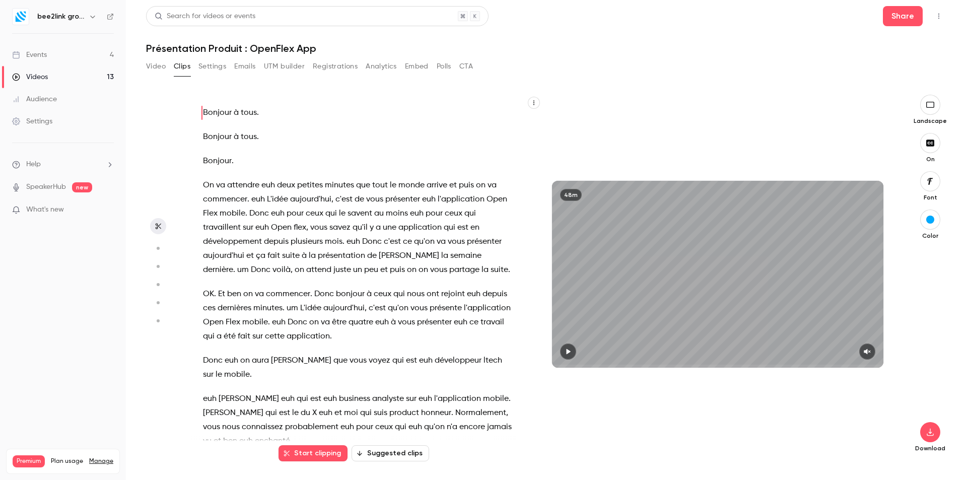
click at [566, 352] on icon "button" at bounding box center [568, 351] width 8 height 7
click at [871, 353] on icon "button" at bounding box center [867, 351] width 8 height 7
click at [567, 352] on icon "button" at bounding box center [568, 352] width 4 height 6
type input "****"
click at [928, 433] on icon "button" at bounding box center [930, 432] width 12 height 8
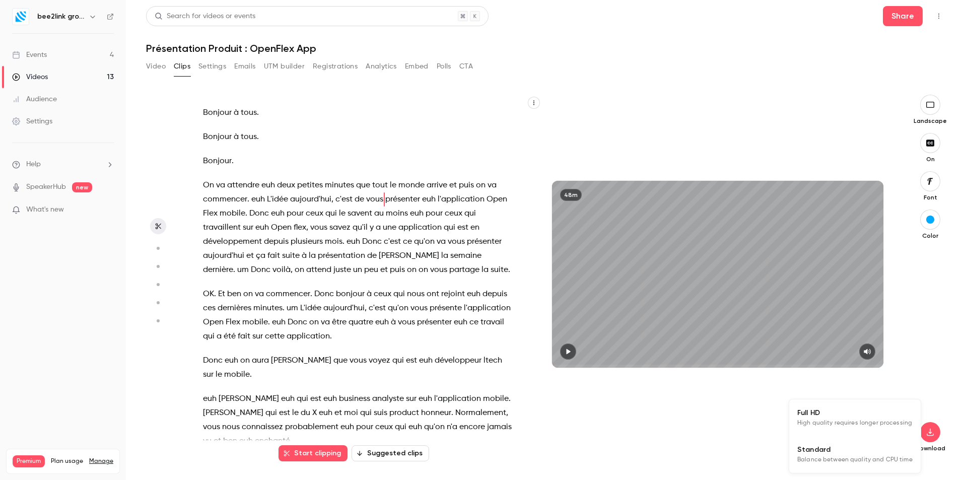
click at [851, 418] on span "Full HD" at bounding box center [854, 412] width 115 height 11
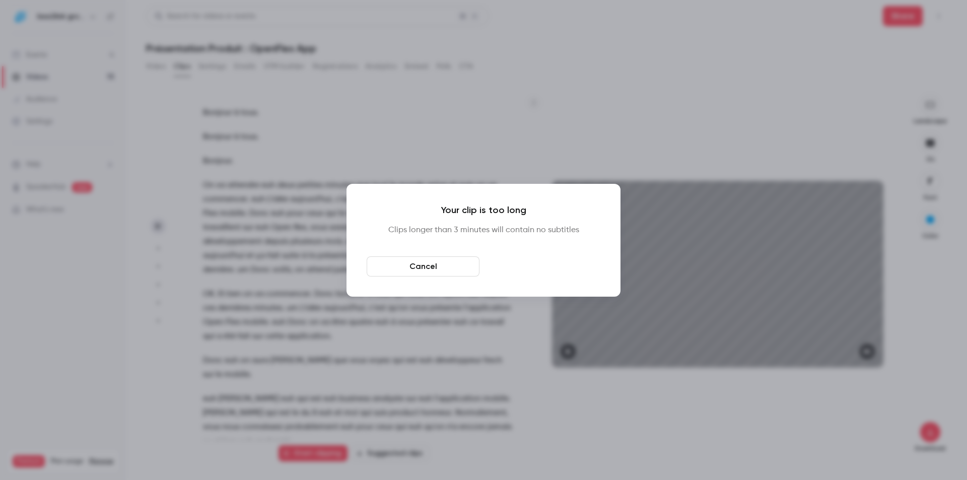
click at [572, 267] on button "Download anyway" at bounding box center [544, 266] width 113 height 20
